Goal: Information Seeking & Learning: Find specific page/section

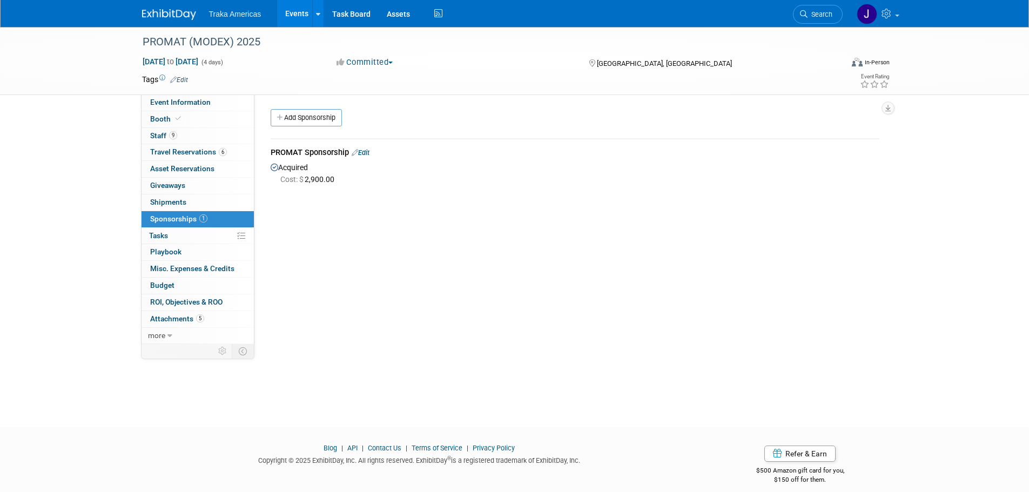
click at [167, 12] on img at bounding box center [169, 14] width 54 height 11
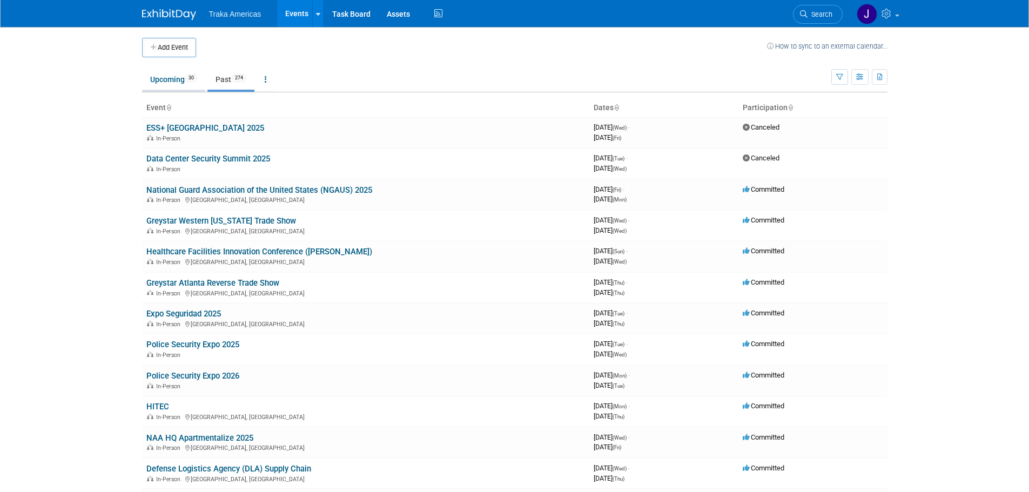
click at [158, 73] on ul "Upcoming 30 Past 274 All Events 304 Past and Upcoming Grouped Annually Events g…" at bounding box center [486, 80] width 689 height 24
click at [176, 82] on link "Upcoming 30" at bounding box center [173, 79] width 63 height 21
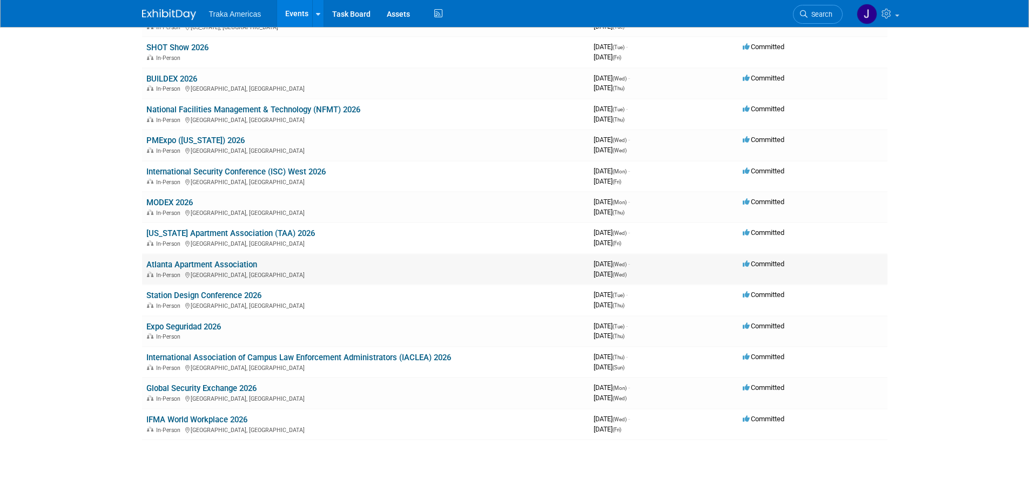
scroll to position [575, 0]
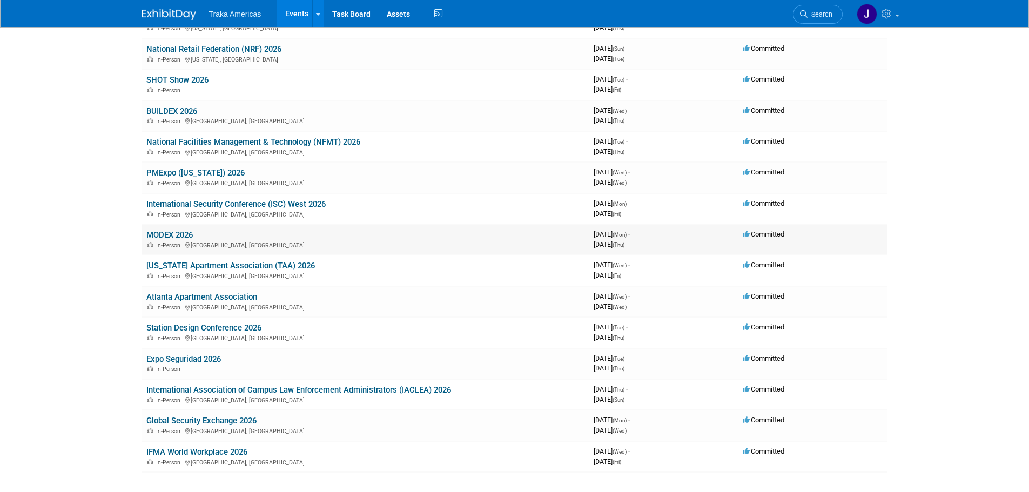
click at [183, 232] on link "MODEX 2026" at bounding box center [169, 235] width 46 height 10
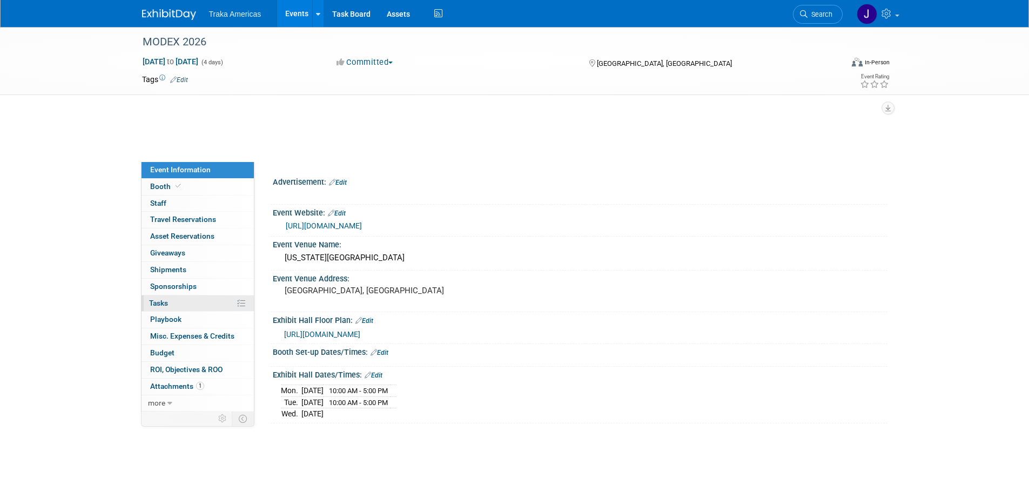
select select "National"
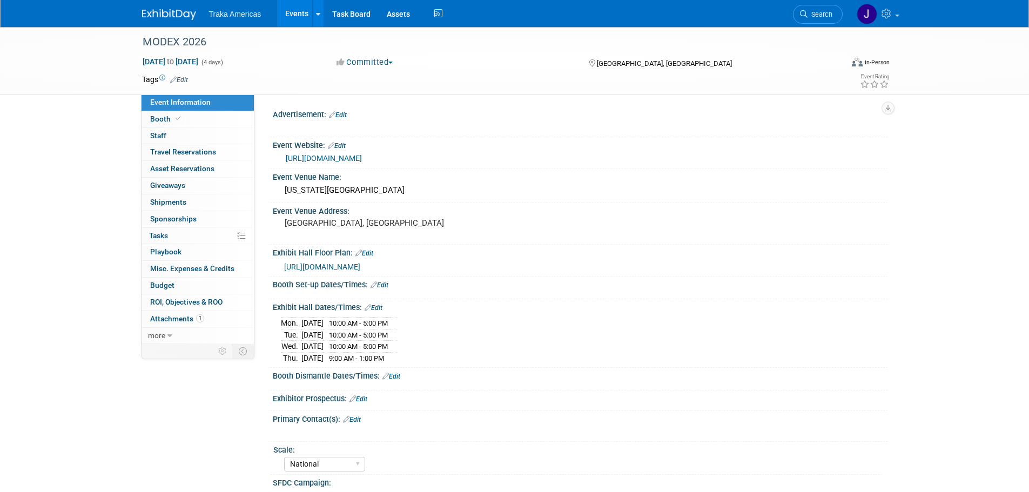
click at [345, 268] on span "[URL][DOMAIN_NAME]" at bounding box center [322, 266] width 76 height 9
